Goal: Transaction & Acquisition: Purchase product/service

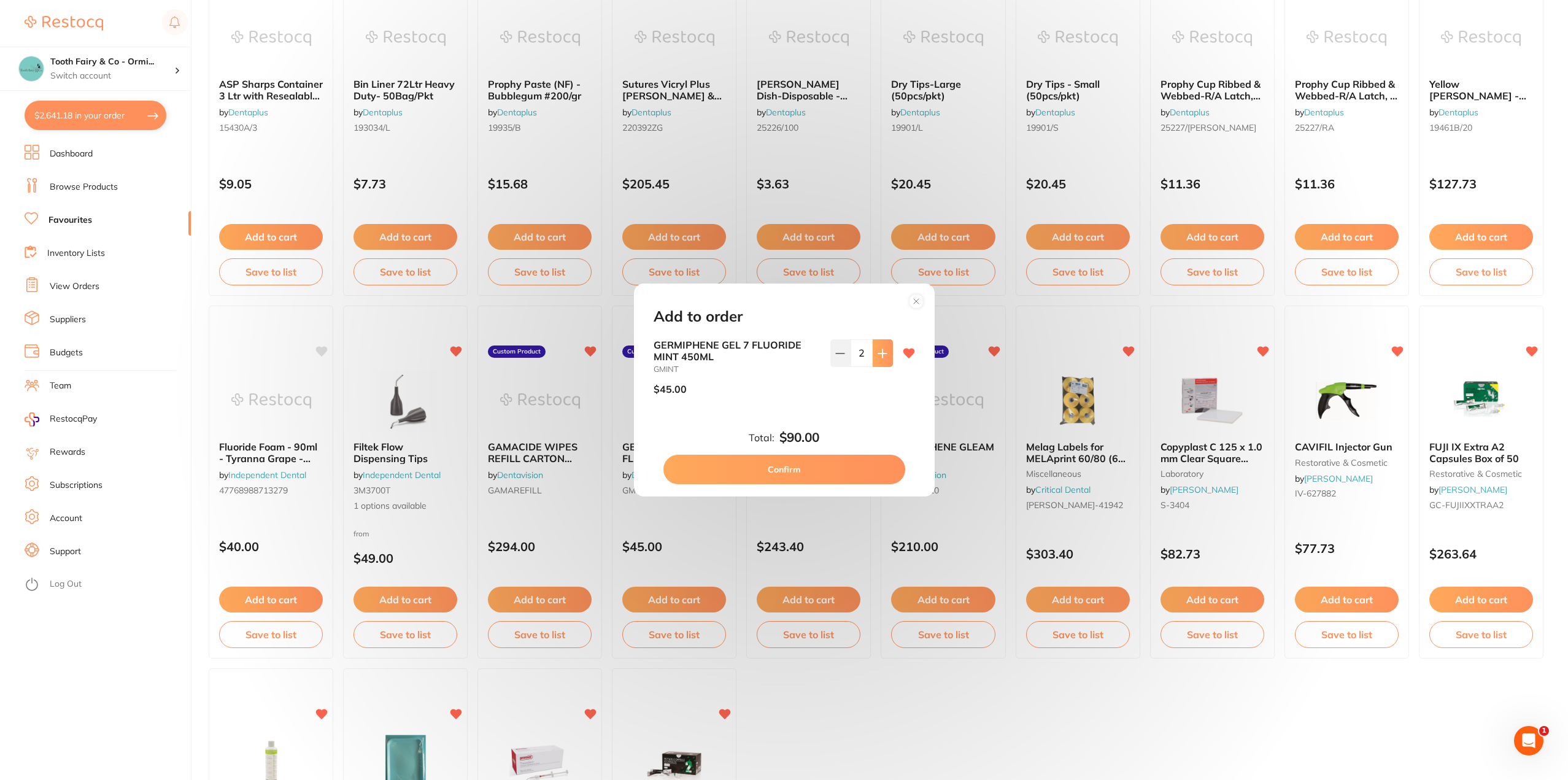
click at [875, 361] on button at bounding box center [882, 353] width 21 height 27
type input "4"
click at [812, 468] on button "Confirm" at bounding box center [784, 469] width 242 height 30
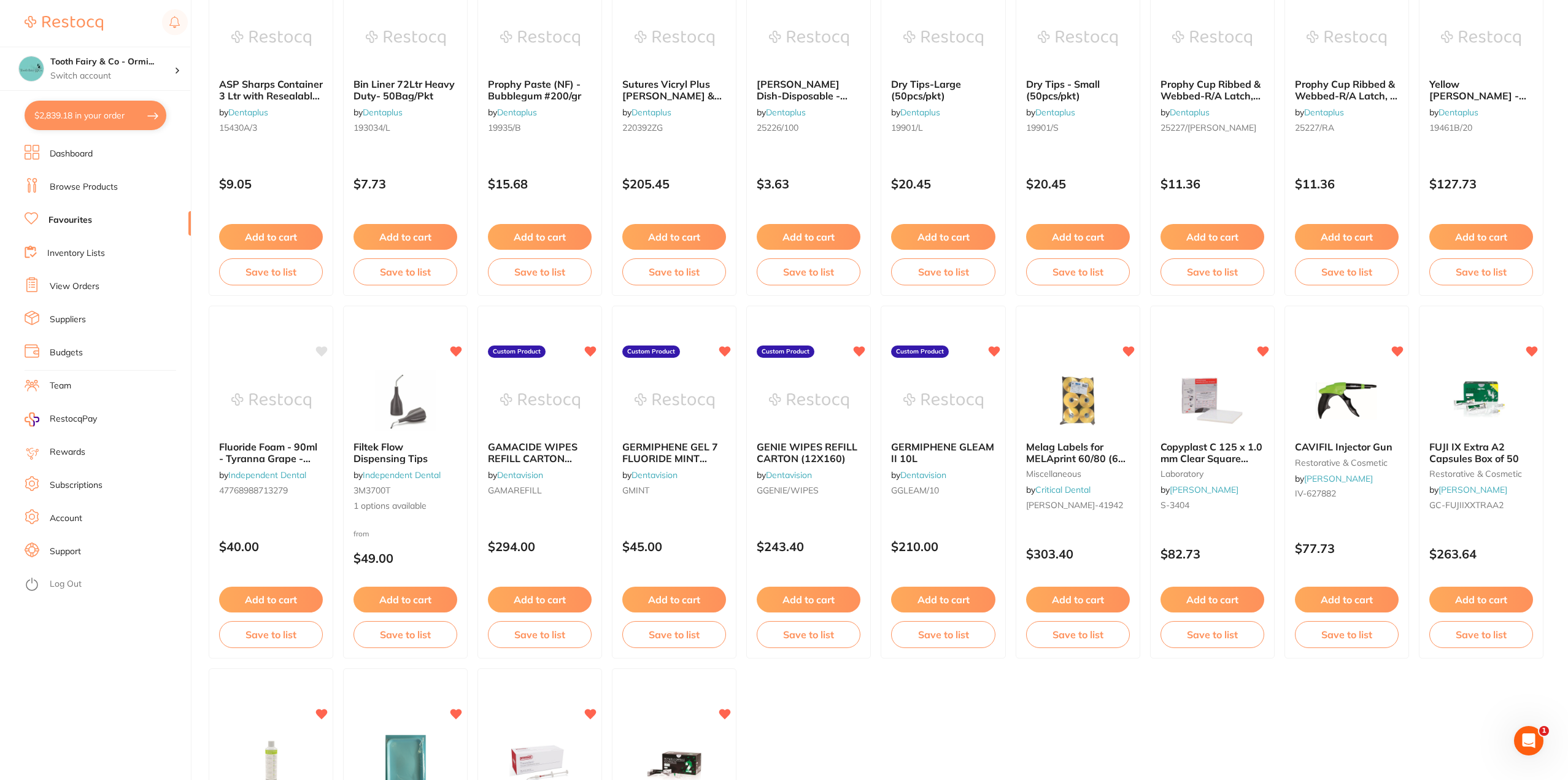
drag, startPoint x: 964, startPoint y: 459, endPoint x: 958, endPoint y: 596, distance: 137.1
click at [964, 459] on b "GERMIPHENE GLEAM II 10L" at bounding box center [943, 453] width 104 height 23
click at [958, 596] on section at bounding box center [784, 390] width 1568 height 780
click at [951, 598] on button "Add to cart" at bounding box center [944, 600] width 105 height 26
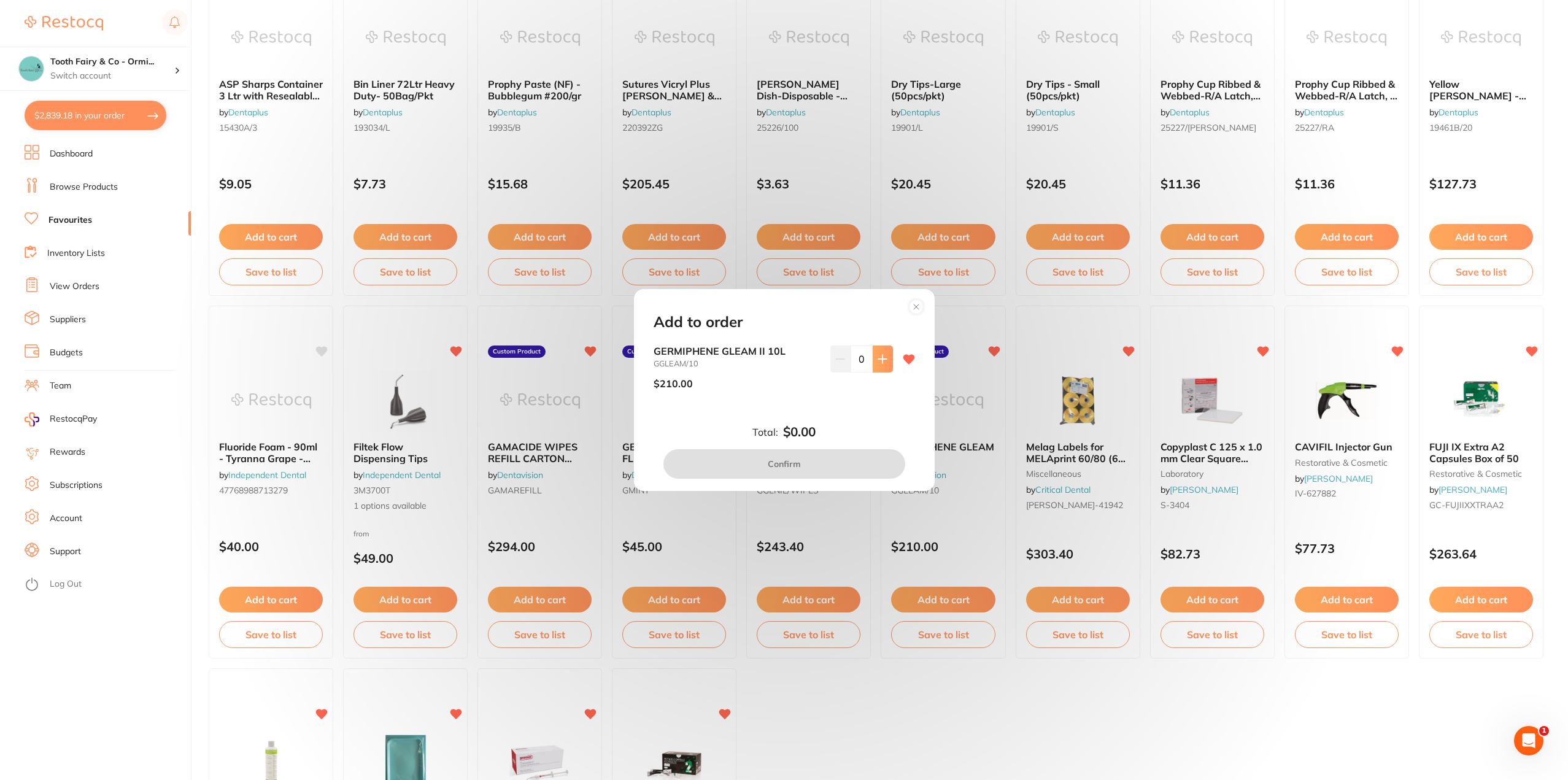
click at [874, 364] on button at bounding box center [882, 358] width 21 height 27
type input "1"
click at [803, 466] on button "Confirm" at bounding box center [784, 464] width 242 height 30
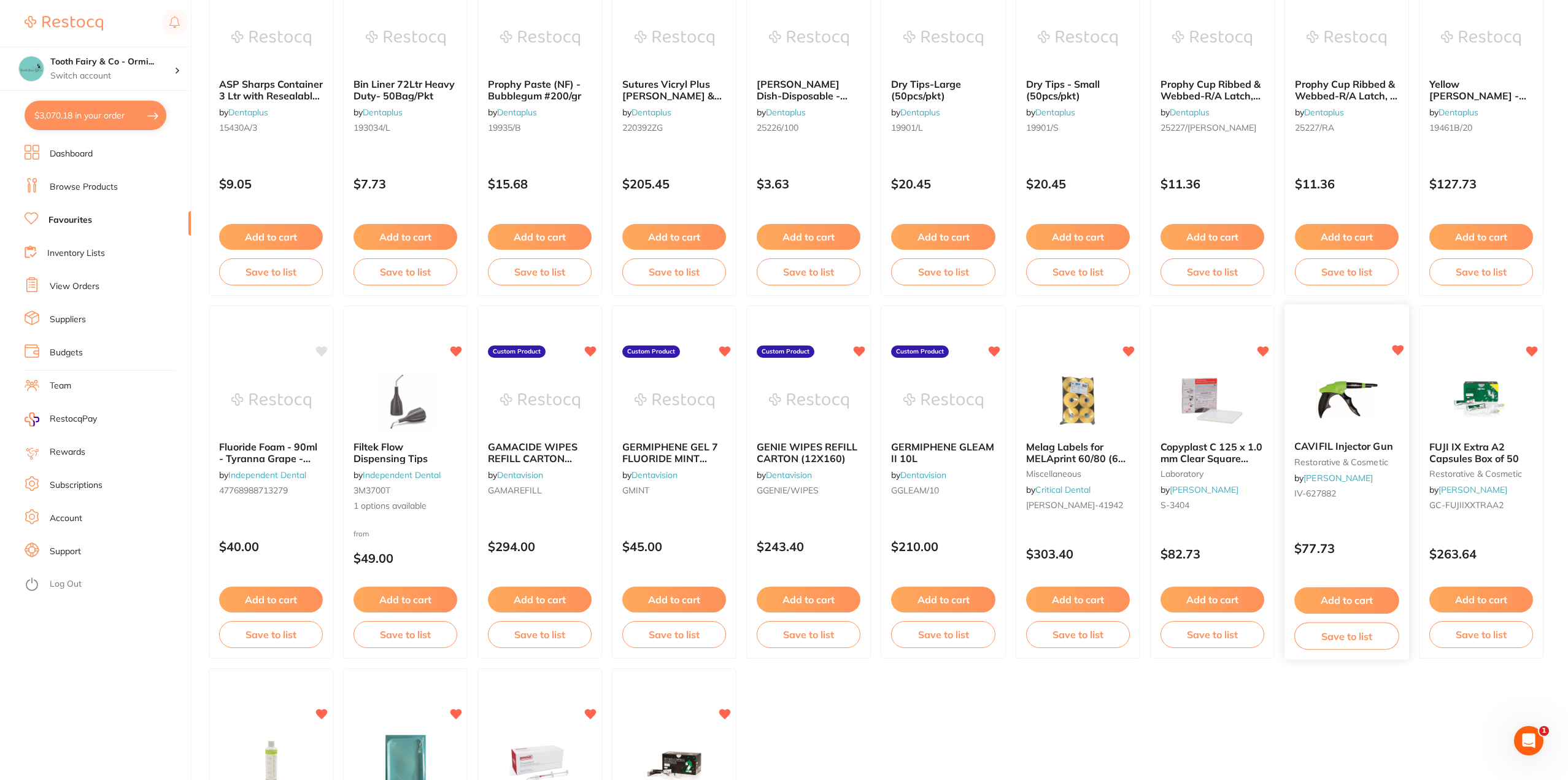
click at [1358, 598] on button "Add to cart" at bounding box center [1347, 600] width 105 height 26
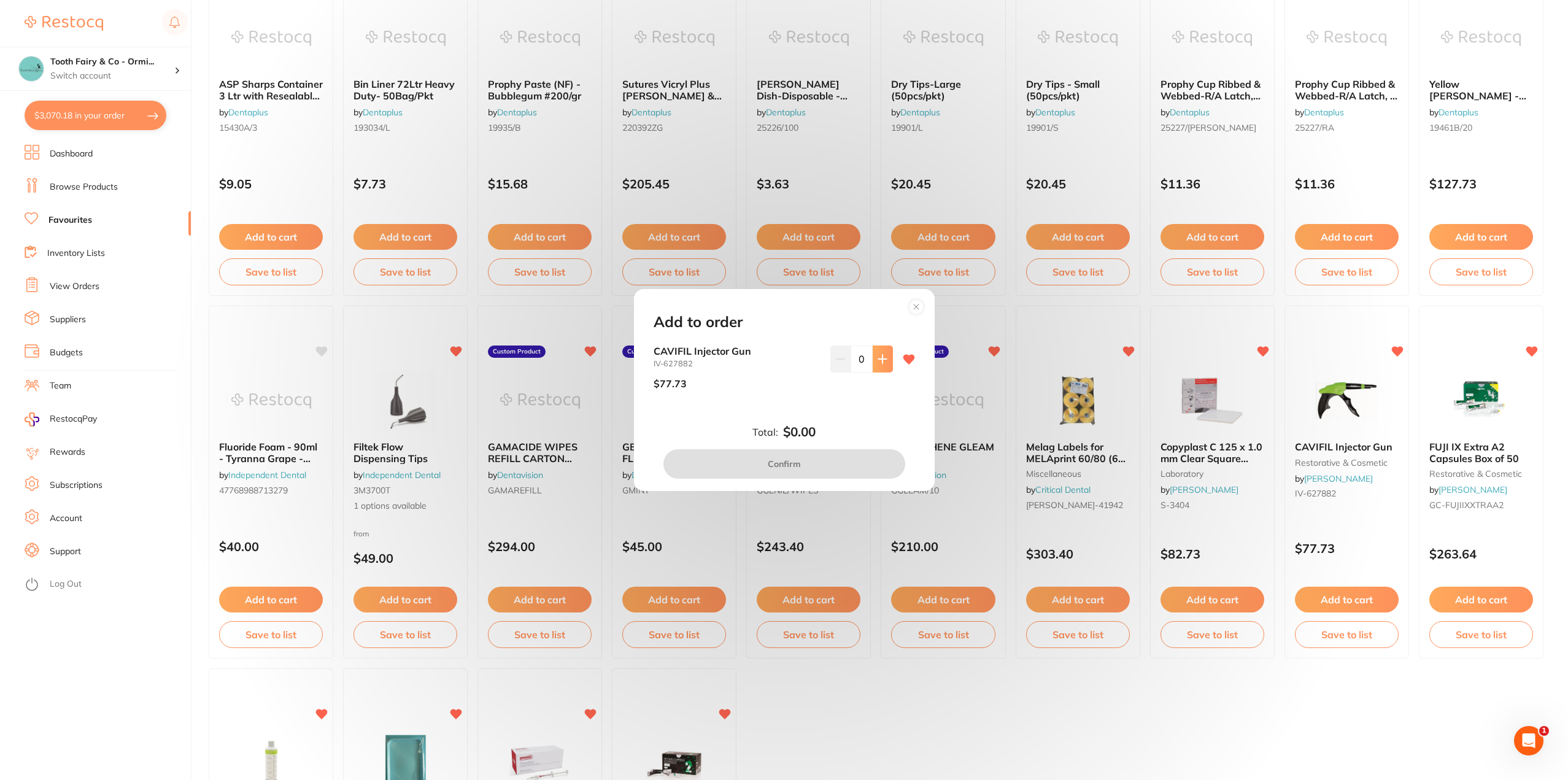
click at [880, 361] on icon at bounding box center [882, 358] width 8 height 8
type input "1"
click at [800, 464] on button "Confirm" at bounding box center [784, 464] width 242 height 30
